Goal: Find specific page/section: Find specific page/section

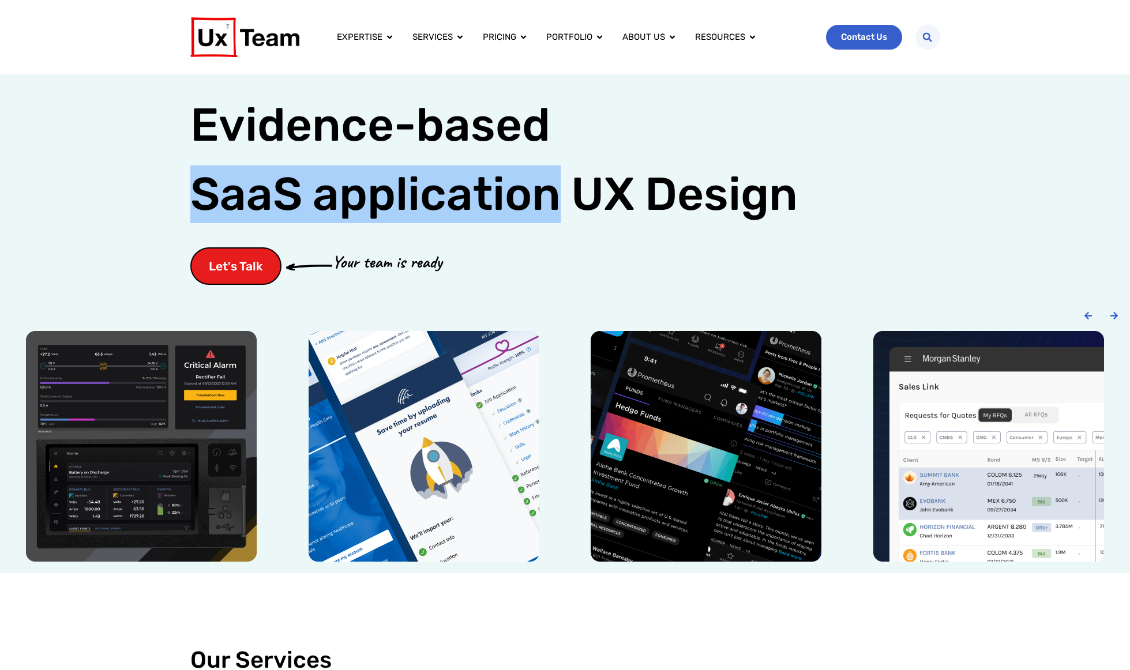
click at [858, 39] on span "Contact Us" at bounding box center [864, 37] width 46 height 9
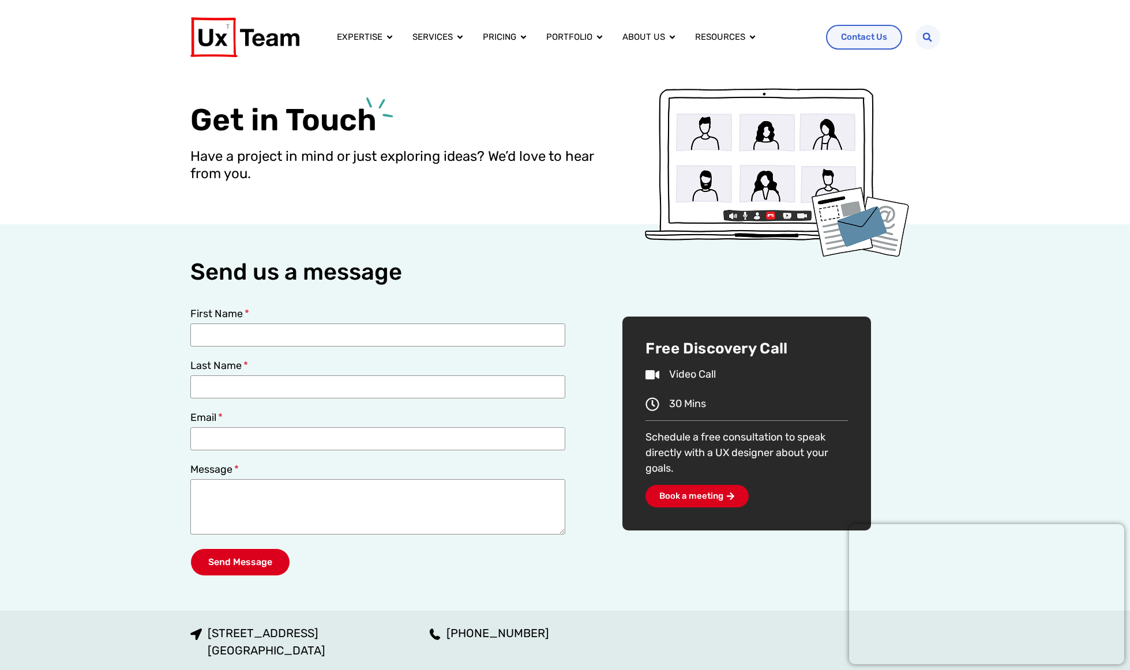
click at [250, 47] on img at bounding box center [244, 37] width 109 height 40
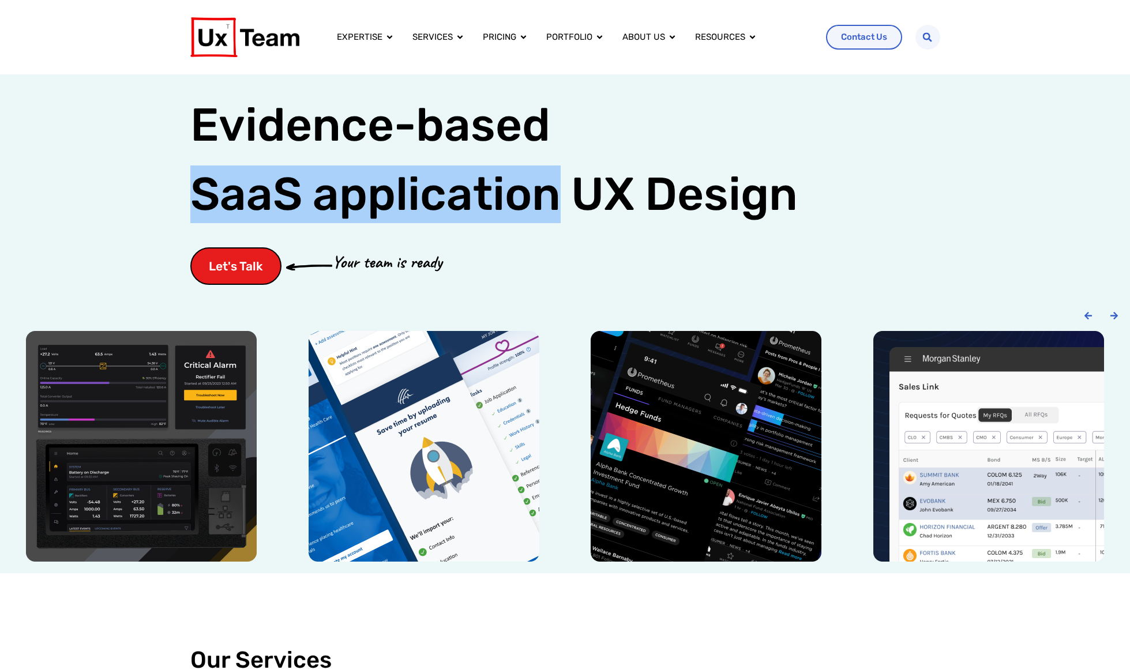
scroll to position [3, 0]
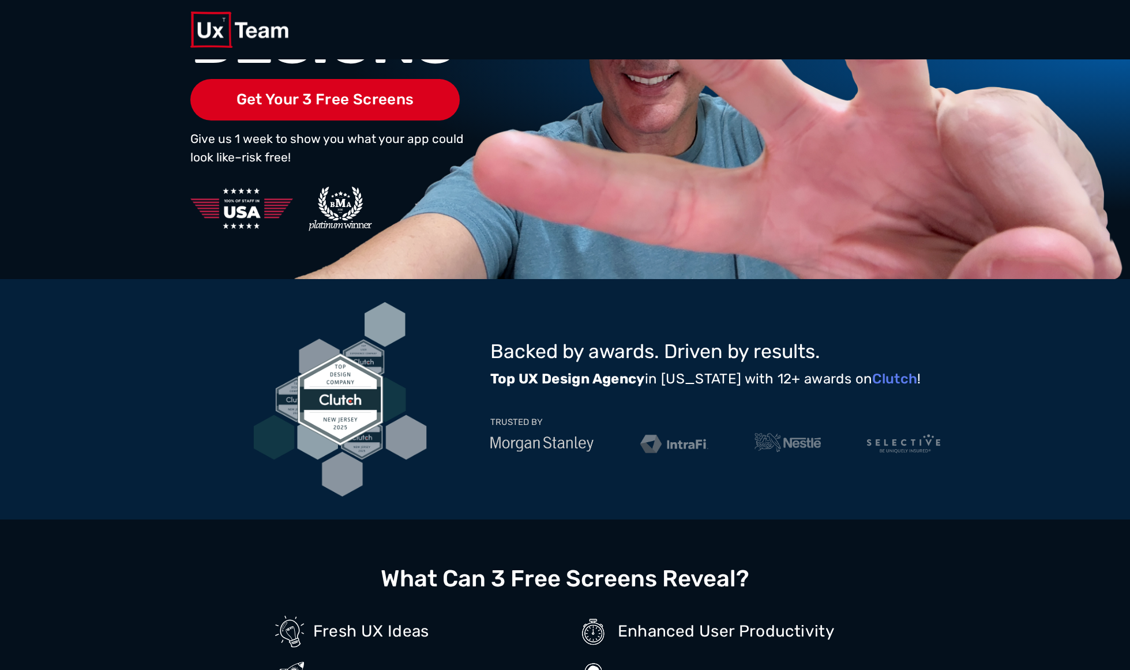
scroll to position [227, 0]
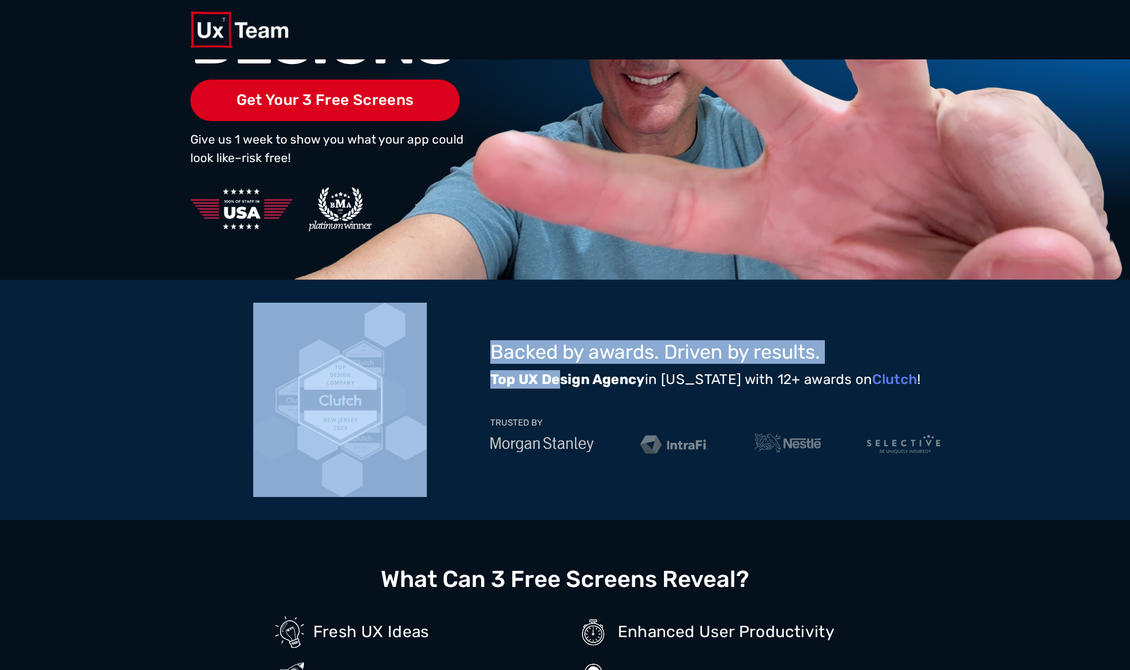
drag, startPoint x: 647, startPoint y: 374, endPoint x: 494, endPoint y: 338, distance: 157.6
click at [494, 337] on div "Backed by awards. Driven by results. Top UX Design Agency in New Jersey with 12…" at bounding box center [565, 400] width 750 height 194
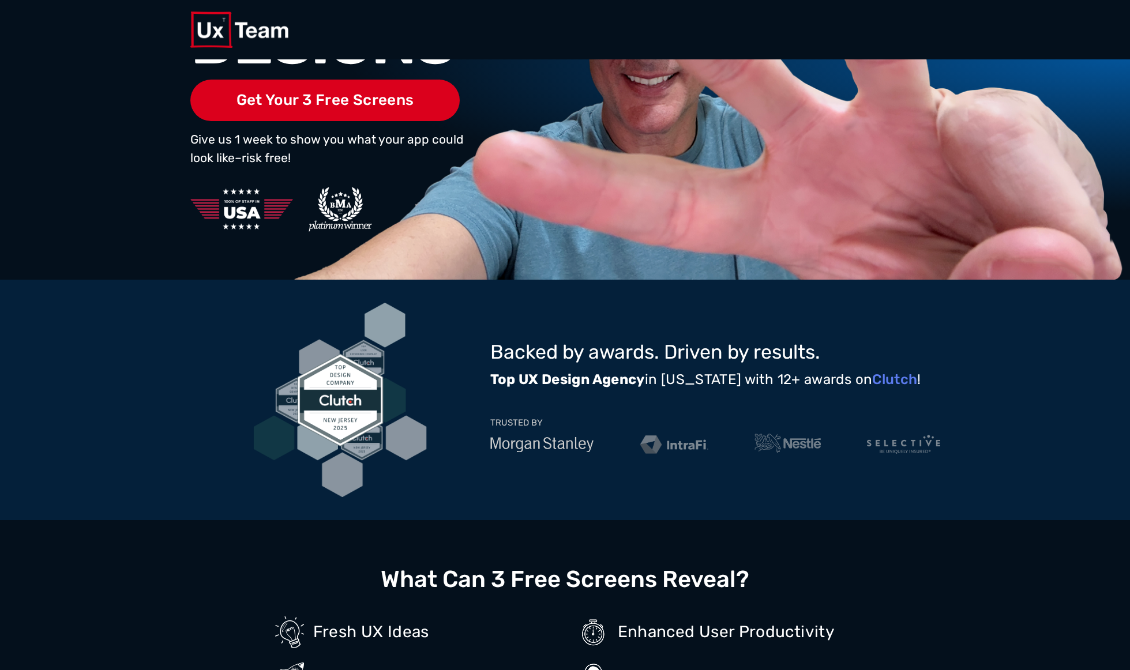
click at [448, 392] on div at bounding box center [340, 400] width 300 height 194
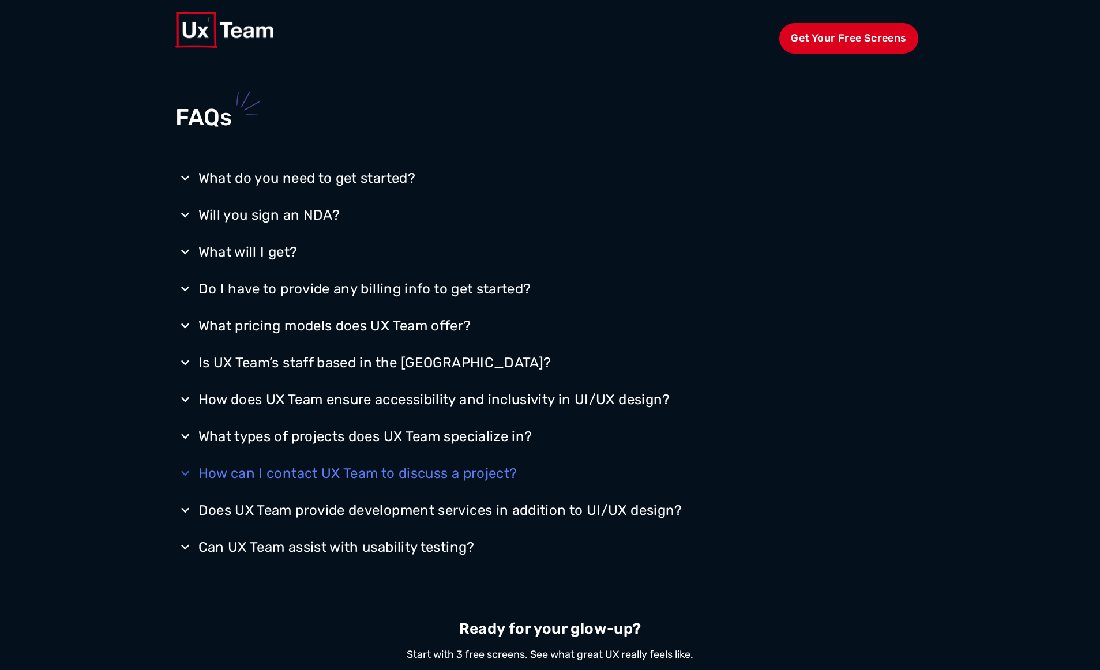
scroll to position [1933, 0]
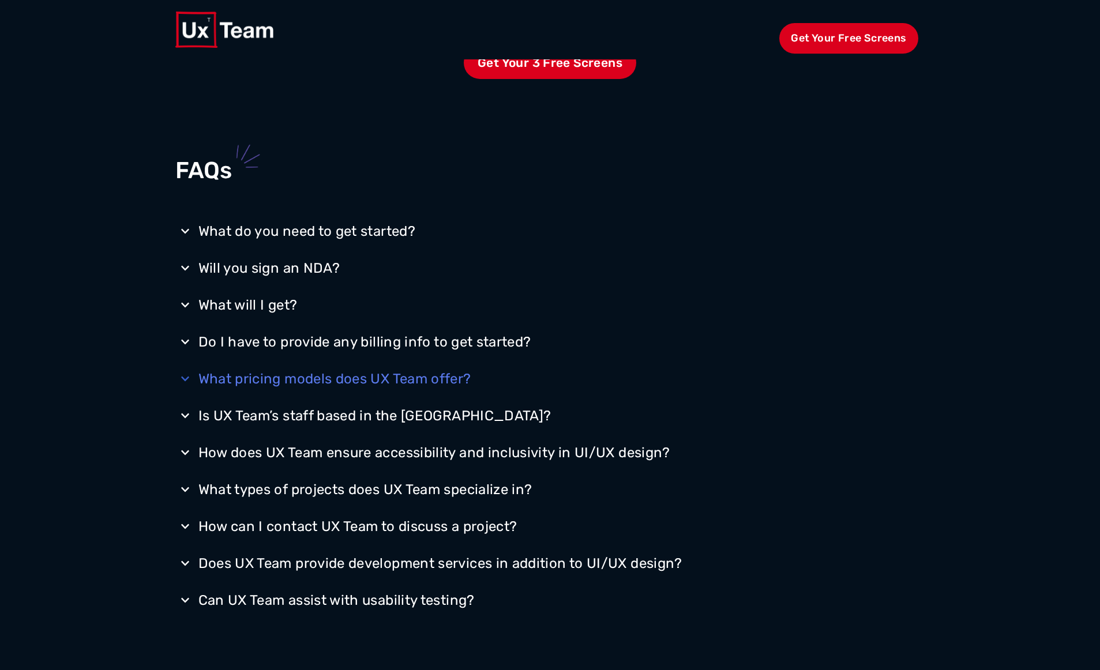
click at [318, 371] on div "What pricing models does UX Team offer?" at bounding box center [334, 379] width 273 height 18
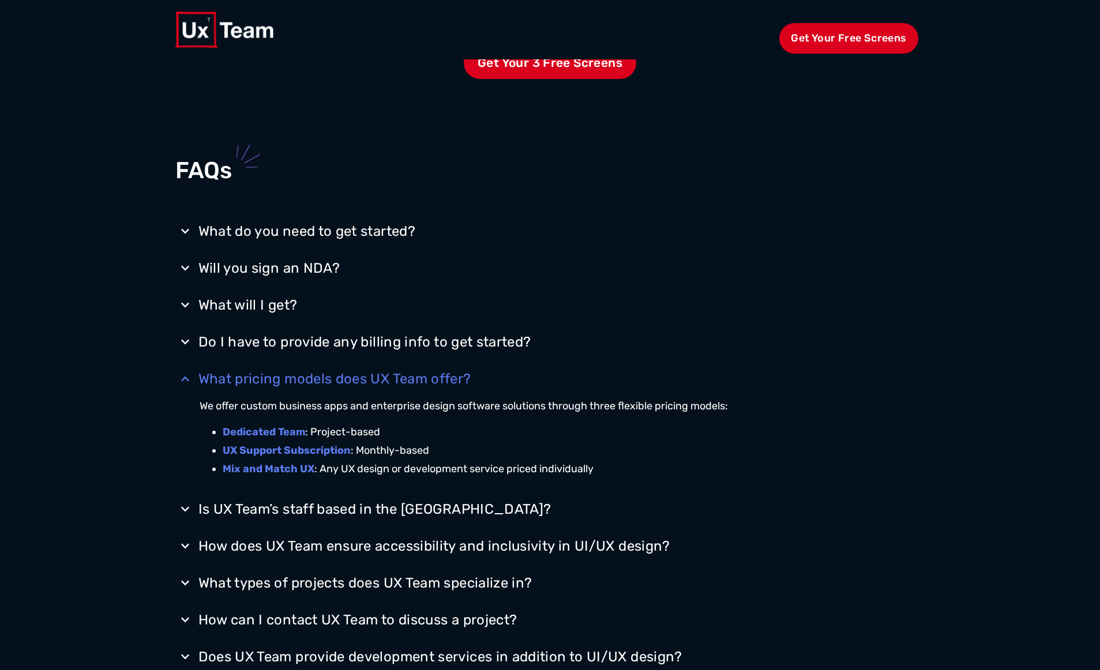
click at [314, 374] on div "What pricing models does UX Team offer?" at bounding box center [334, 379] width 273 height 18
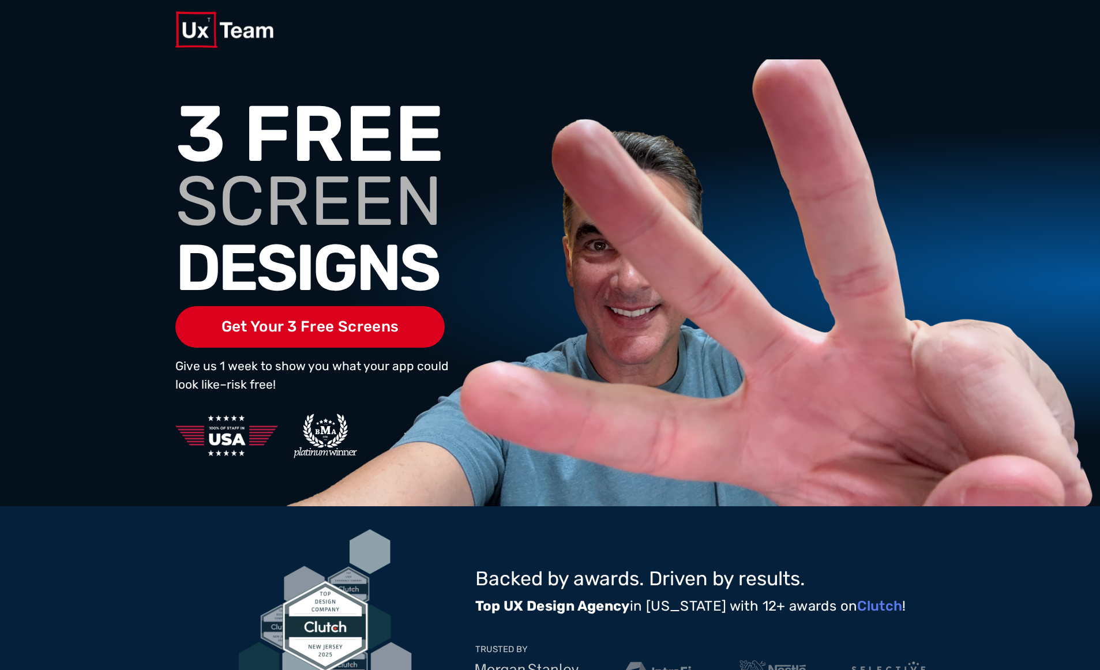
scroll to position [0, 0]
click at [202, 29] on img at bounding box center [224, 30] width 99 height 36
click at [191, 35] on img at bounding box center [224, 30] width 99 height 36
click at [264, 21] on img at bounding box center [224, 30] width 99 height 36
click at [257, 29] on img at bounding box center [224, 30] width 99 height 36
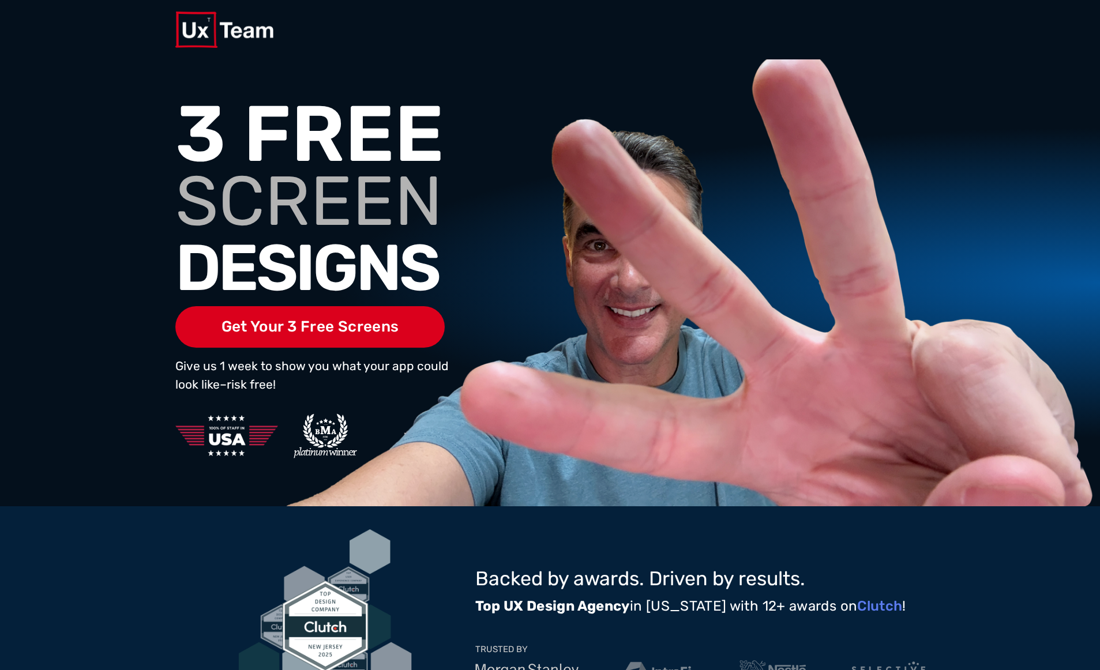
click at [209, 24] on img at bounding box center [224, 30] width 99 height 36
